Goal: Task Accomplishment & Management: Manage account settings

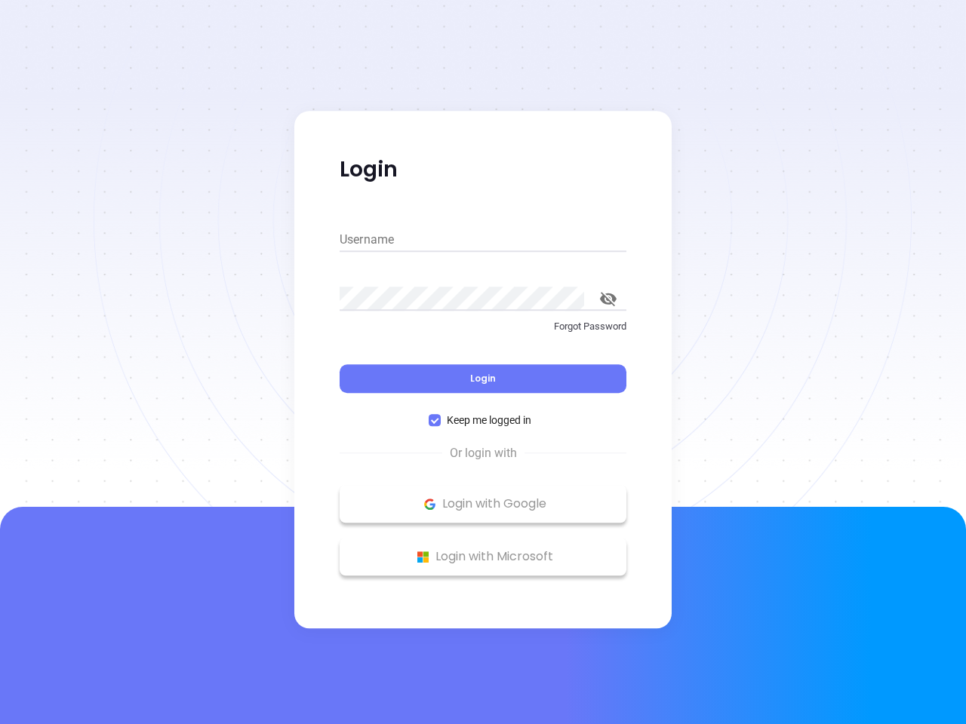
click at [483, 362] on div "Login" at bounding box center [482, 369] width 287 height 47
click at [483, 240] on input "Username" at bounding box center [482, 240] width 287 height 24
click at [608, 299] on icon "toggle password visibility" at bounding box center [608, 299] width 17 height 14
click at [483, 379] on span "Login" at bounding box center [483, 378] width 26 height 13
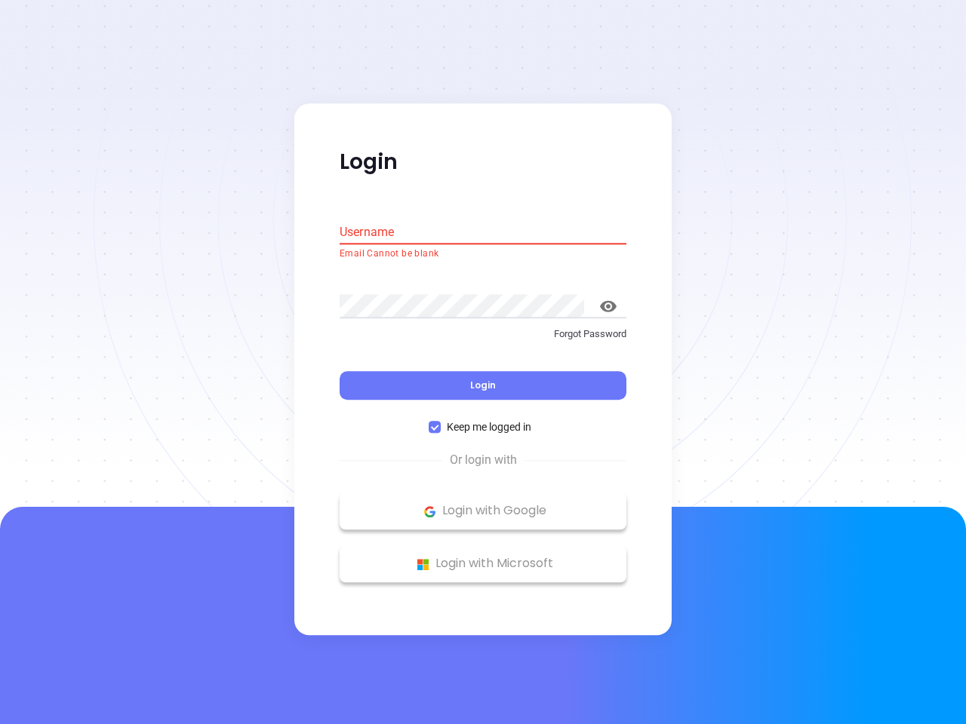
click at [483, 420] on span "Keep me logged in" at bounding box center [489, 427] width 97 height 17
click at [441, 422] on input "Keep me logged in" at bounding box center [434, 428] width 12 height 12
checkbox input "false"
click at [483, 504] on p "Login with Google" at bounding box center [483, 511] width 272 height 23
click at [483, 557] on p "Login with Microsoft" at bounding box center [483, 564] width 272 height 23
